Goal: Task Accomplishment & Management: Complete application form

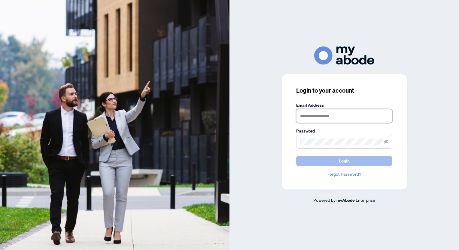
type input "**********"
click at [372, 161] on button "Login" at bounding box center [344, 161] width 96 height 10
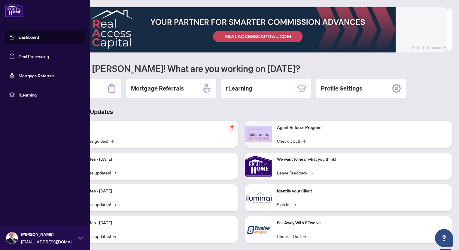
click at [21, 55] on link "Deal Processing" at bounding box center [34, 56] width 30 height 5
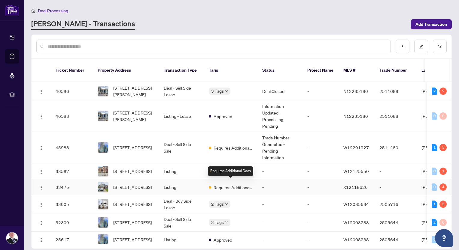
click at [237, 184] on span "Requires Additional Docs" at bounding box center [232, 187] width 39 height 7
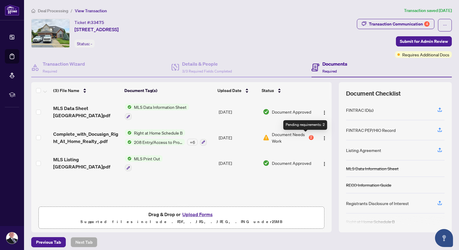
click at [309, 136] on div "2" at bounding box center [311, 137] width 5 height 5
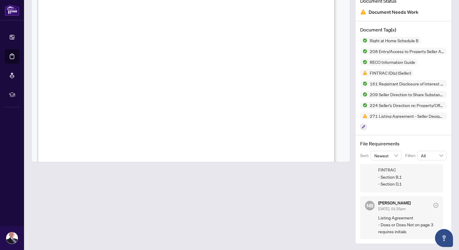
scroll to position [100, 0]
drag, startPoint x: 284, startPoint y: 98, endPoint x: 292, endPoint y: 107, distance: 13.0
click at [180, 107] on span "to pay commission to any other real estate brokerage for the sale of the Proper…" at bounding box center [118, 106] width 122 height 5
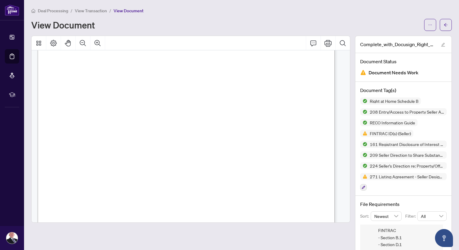
scroll to position [800, 0]
click at [441, 44] on icon "edit" at bounding box center [443, 45] width 4 height 4
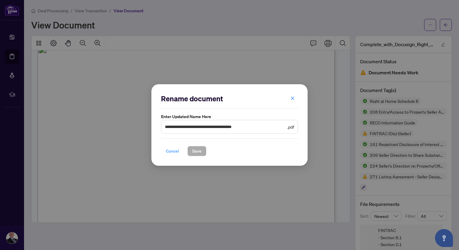
click at [173, 153] on span "Cancel" at bounding box center [172, 152] width 13 height 10
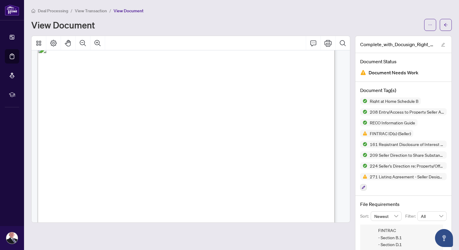
click at [385, 45] on span "Complete_with_Docusign_Right_At_Home_Realty_.pdf" at bounding box center [397, 44] width 75 height 7
click at [361, 187] on icon "button" at bounding box center [363, 188] width 4 height 4
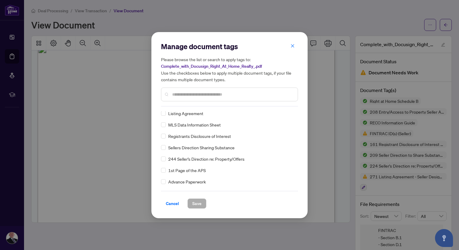
scroll to position [150, 0]
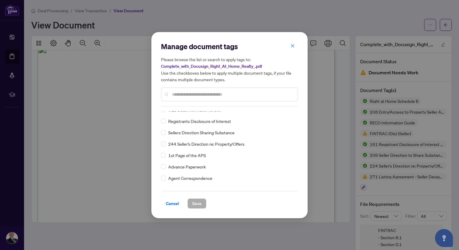
click at [169, 206] on span "Cancel" at bounding box center [172, 204] width 13 height 10
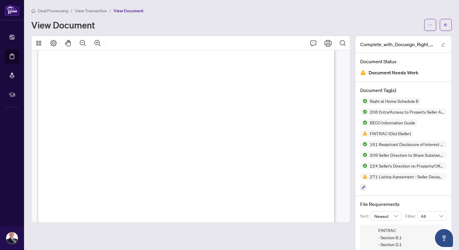
scroll to position [550, 0]
click at [443, 23] on icon "arrow-left" at bounding box center [445, 25] width 4 height 4
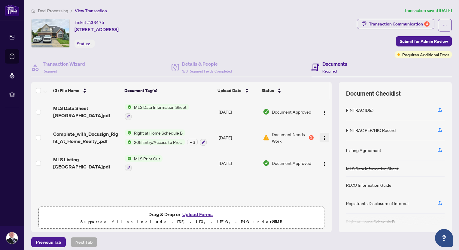
click at [322, 137] on img "button" at bounding box center [324, 138] width 5 height 5
click at [203, 214] on button "Upload Forms" at bounding box center [197, 215] width 34 height 8
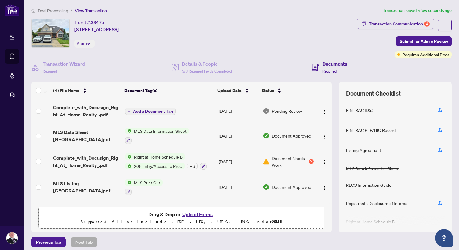
click at [163, 109] on span "Add a Document Tag" at bounding box center [153, 111] width 40 height 4
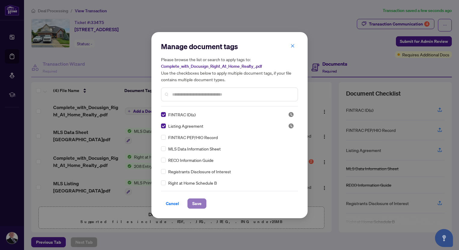
click at [200, 204] on span "Save" at bounding box center [196, 204] width 9 height 10
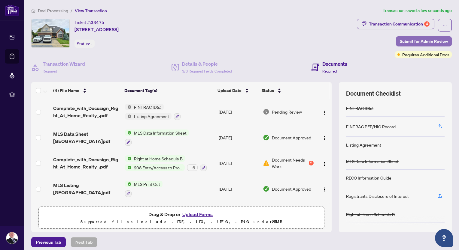
click at [405, 40] on span "Submit for Admin Review" at bounding box center [424, 42] width 48 height 10
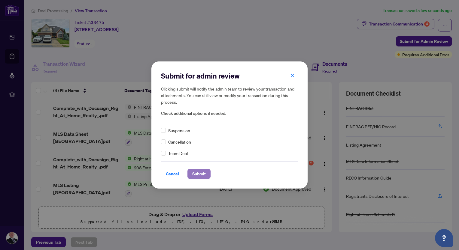
click at [198, 176] on span "Submit" at bounding box center [199, 174] width 14 height 10
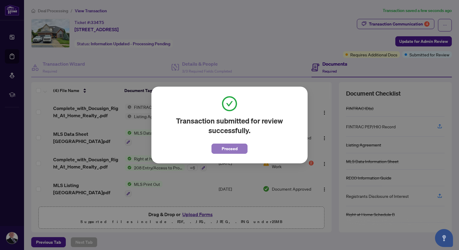
click at [234, 150] on span "Proceed" at bounding box center [230, 149] width 16 height 10
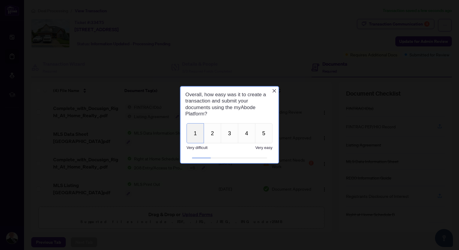
click at [194, 137] on button "1" at bounding box center [194, 133] width 17 height 20
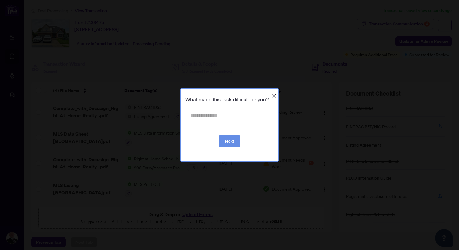
click at [225, 125] on textarea at bounding box center [229, 118] width 86 height 20
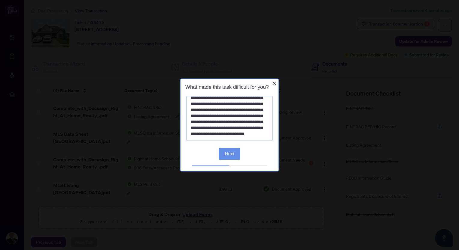
scroll to position [67, 0]
type textarea "**********"
click at [228, 156] on button "Next" at bounding box center [230, 154] width 22 height 12
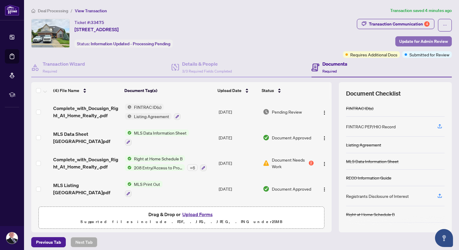
click at [418, 43] on span "Update for Admin Review" at bounding box center [423, 42] width 49 height 10
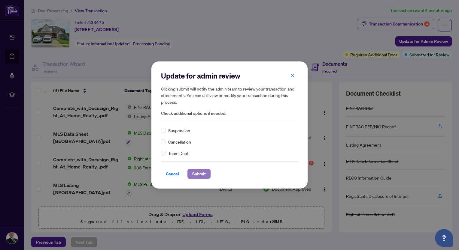
click at [202, 175] on span "Submit" at bounding box center [199, 174] width 14 height 10
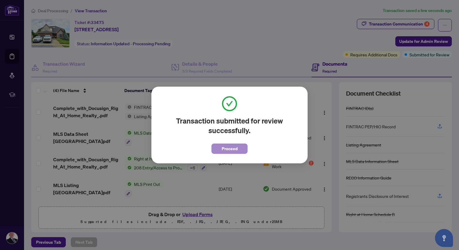
click at [228, 144] on span "Proceed" at bounding box center [229, 147] width 36 height 14
click at [229, 152] on span "Proceed" at bounding box center [230, 149] width 16 height 10
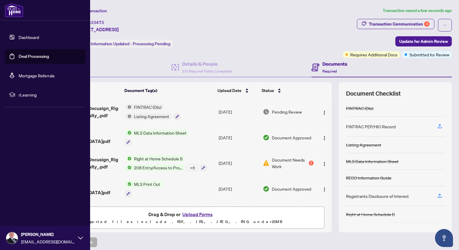
click at [30, 55] on link "Deal Processing" at bounding box center [34, 56] width 30 height 5
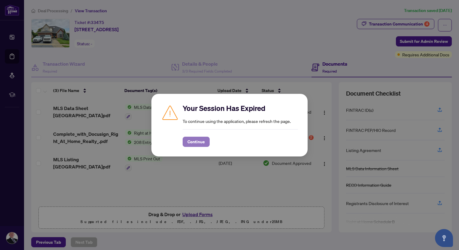
click at [202, 140] on span "Continue" at bounding box center [195, 142] width 17 height 10
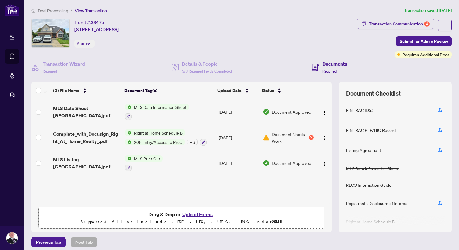
click at [293, 132] on span "Document Needs Work" at bounding box center [289, 137] width 35 height 13
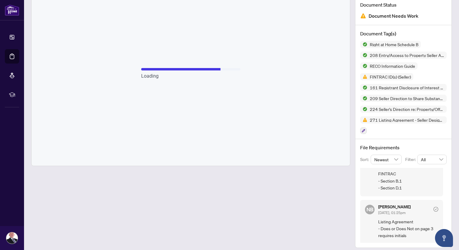
scroll to position [61, 0]
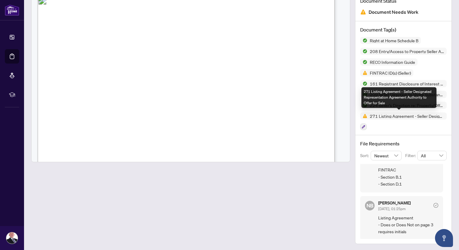
click at [367, 116] on span "271 Listing Agreement - Seller Designated Representation Agreement Authority to…" at bounding box center [406, 116] width 79 height 4
click at [370, 114] on span "271 Listing Agreement - Seller Designated Representation Agreement Authority to…" at bounding box center [406, 116] width 79 height 4
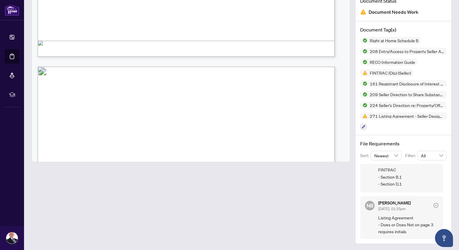
scroll to position [5104, 0]
